Goal: Task Accomplishment & Management: Manage account settings

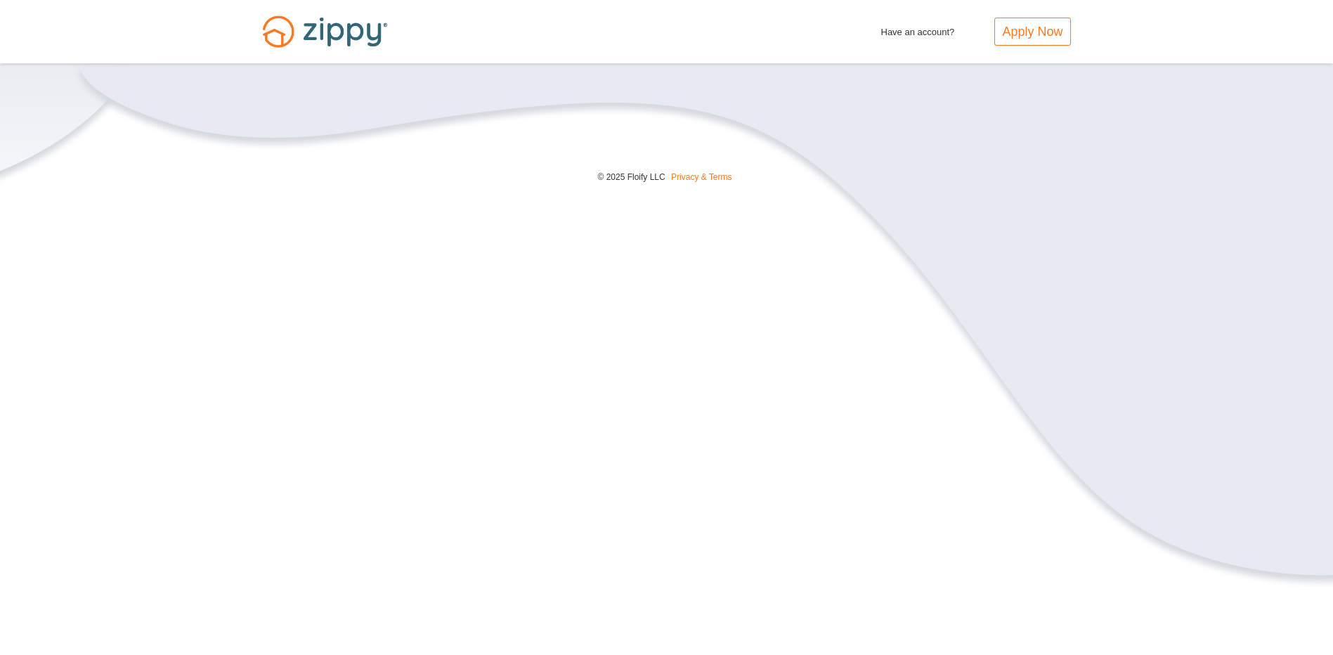
click at [913, 36] on span "Have an account?" at bounding box center [918, 29] width 74 height 22
click at [915, 30] on span "Have an account?" at bounding box center [918, 29] width 74 height 22
click at [901, 32] on span "Have an account?" at bounding box center [918, 29] width 74 height 22
click at [945, 30] on span "Have an account?" at bounding box center [918, 29] width 74 height 22
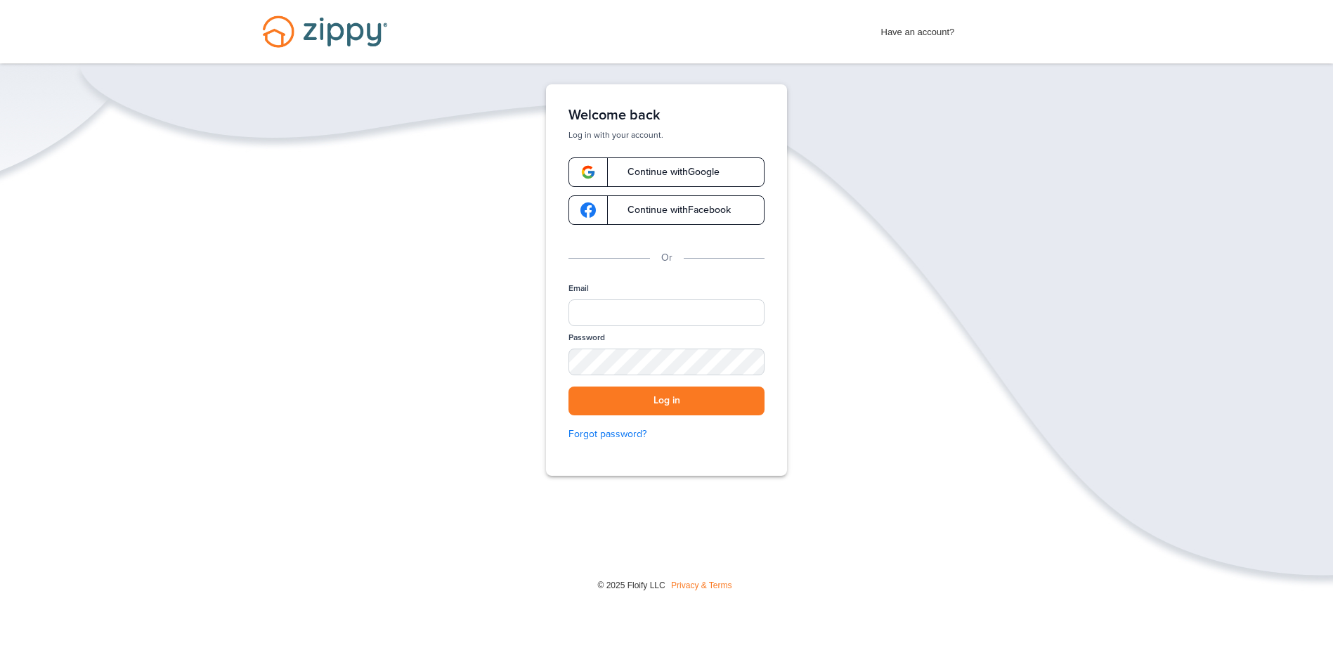
click at [933, 37] on span "Have an account?" at bounding box center [918, 29] width 74 height 22
type input "**********"
click at [632, 400] on button "Log in" at bounding box center [667, 401] width 196 height 29
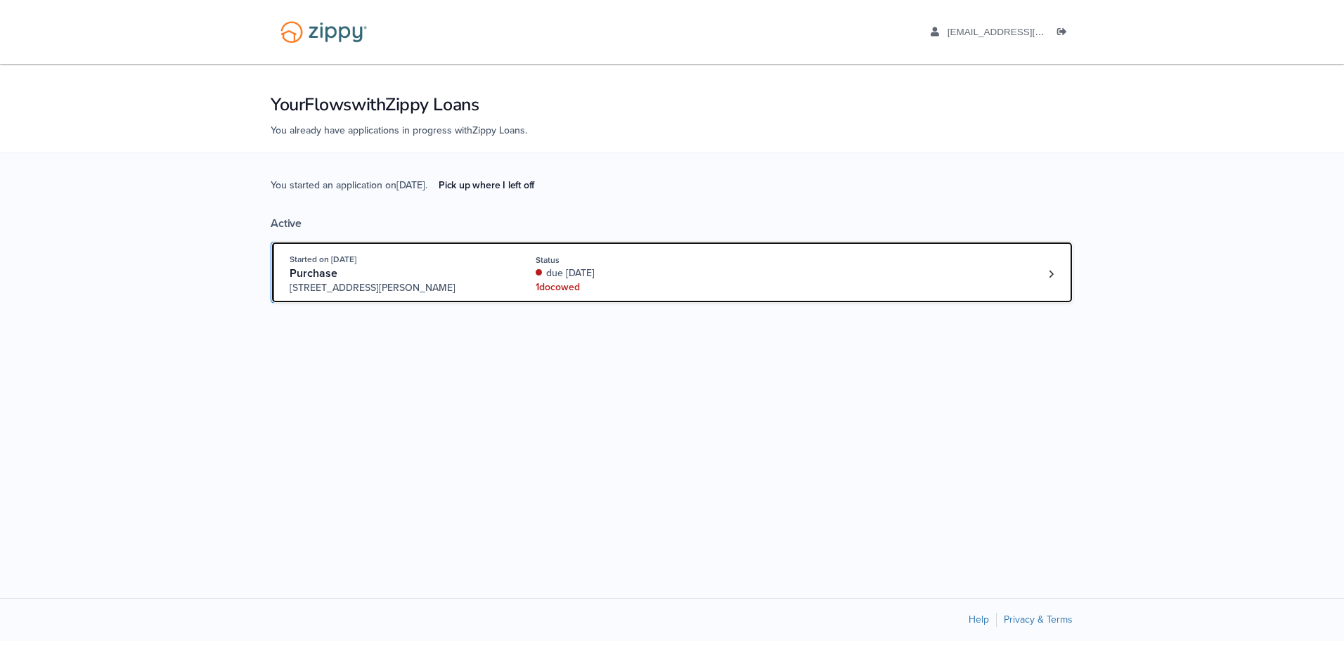
click at [998, 294] on div "Started on Sep. 15th, 2025 Purchase 23 Parkview Dr, Vincennes, IN, 47591 Status…" at bounding box center [665, 273] width 751 height 43
